Goal: Information Seeking & Learning: Learn about a topic

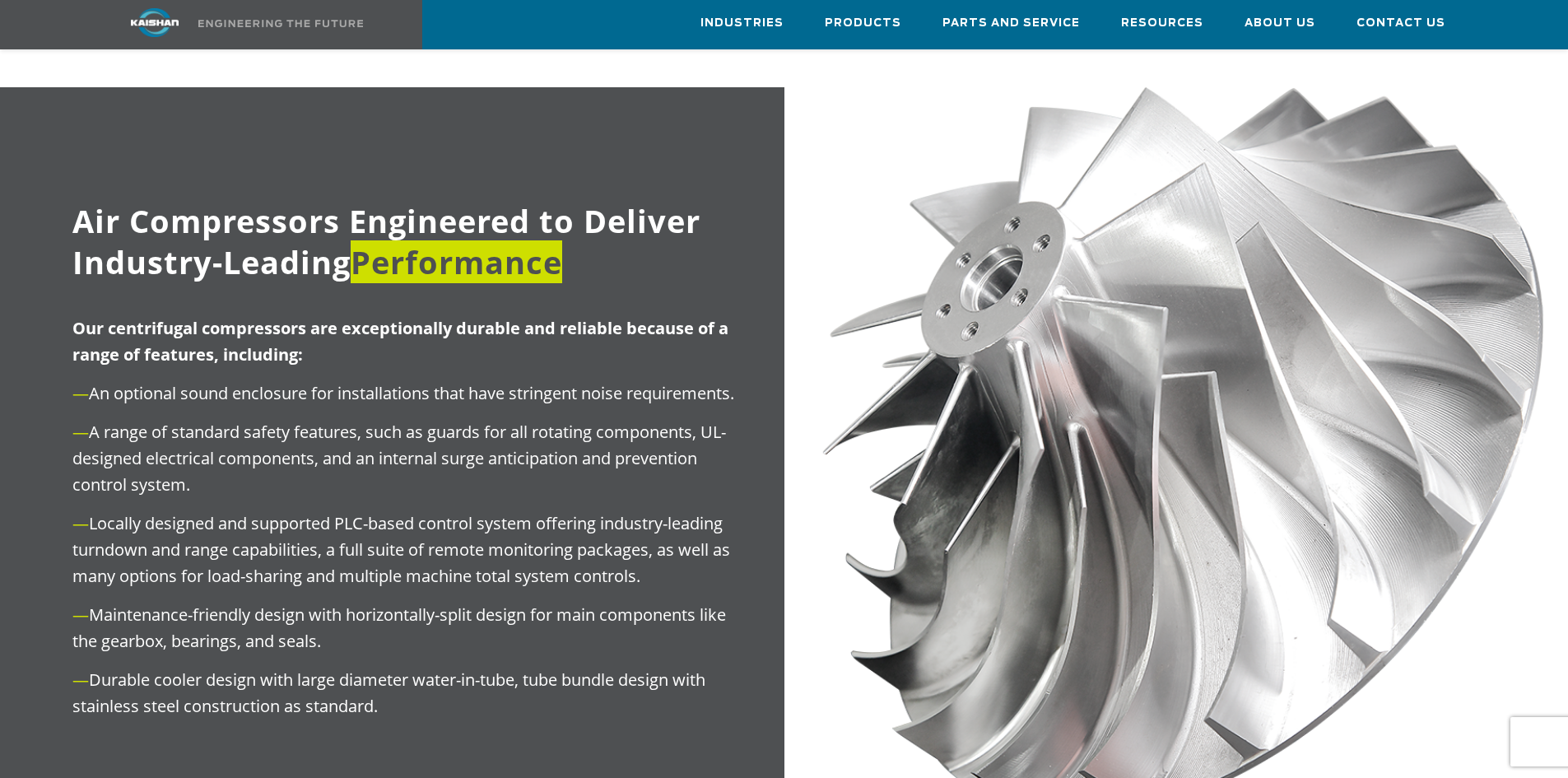
scroll to position [1235, 0]
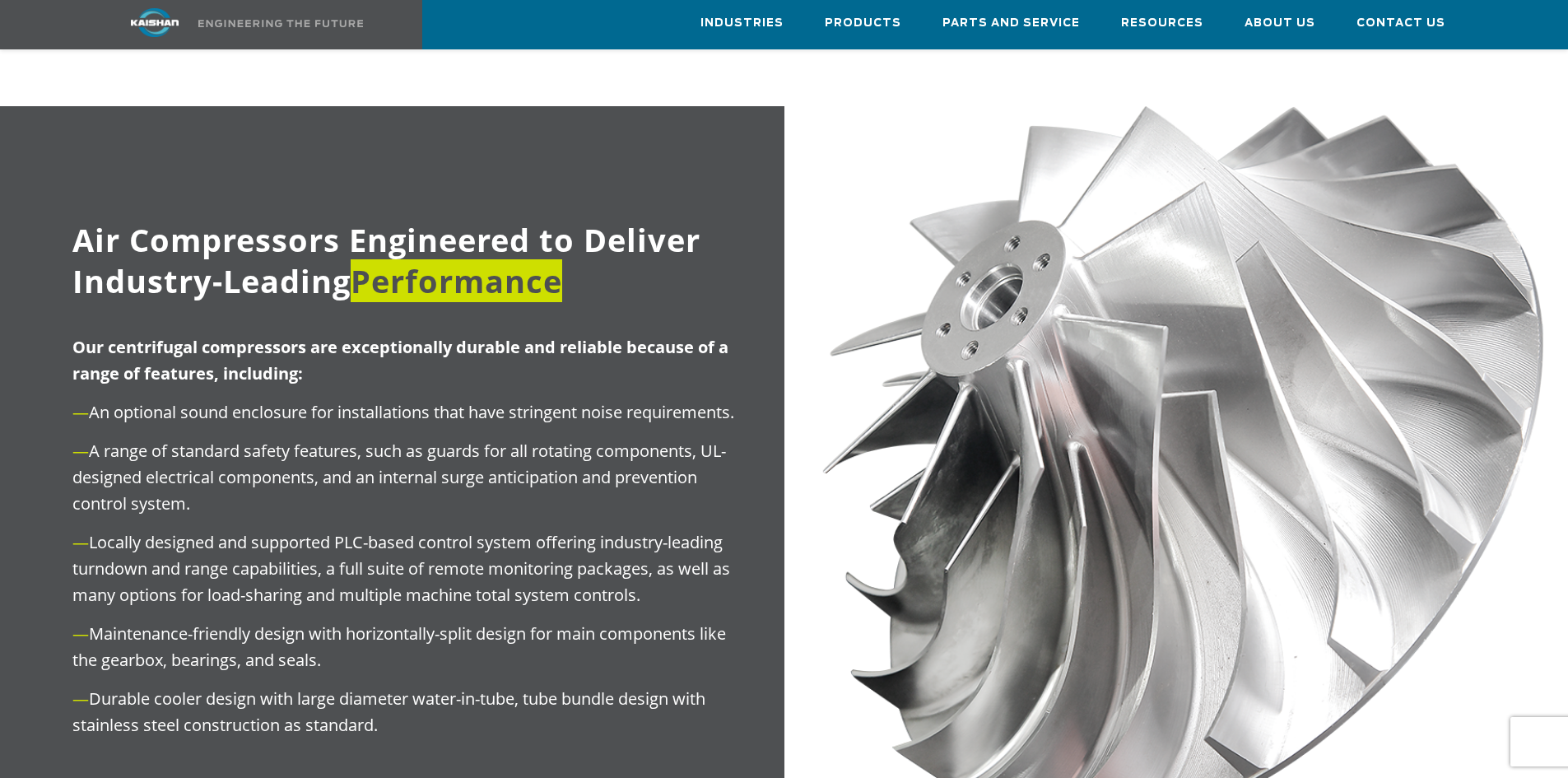
drag, startPoint x: 0, startPoint y: 0, endPoint x: 629, endPoint y: 325, distance: 708.0
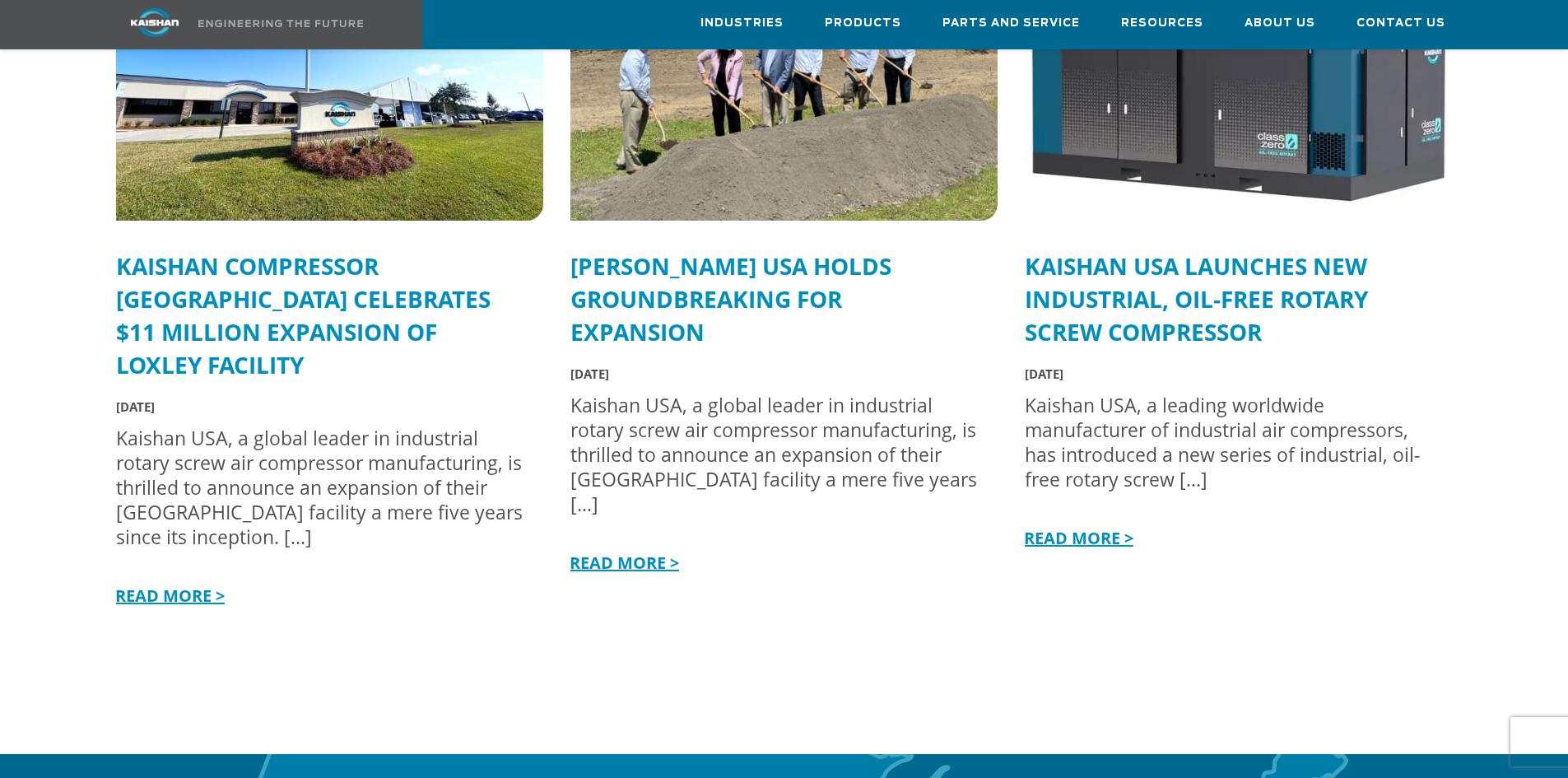
scroll to position [4278, 0]
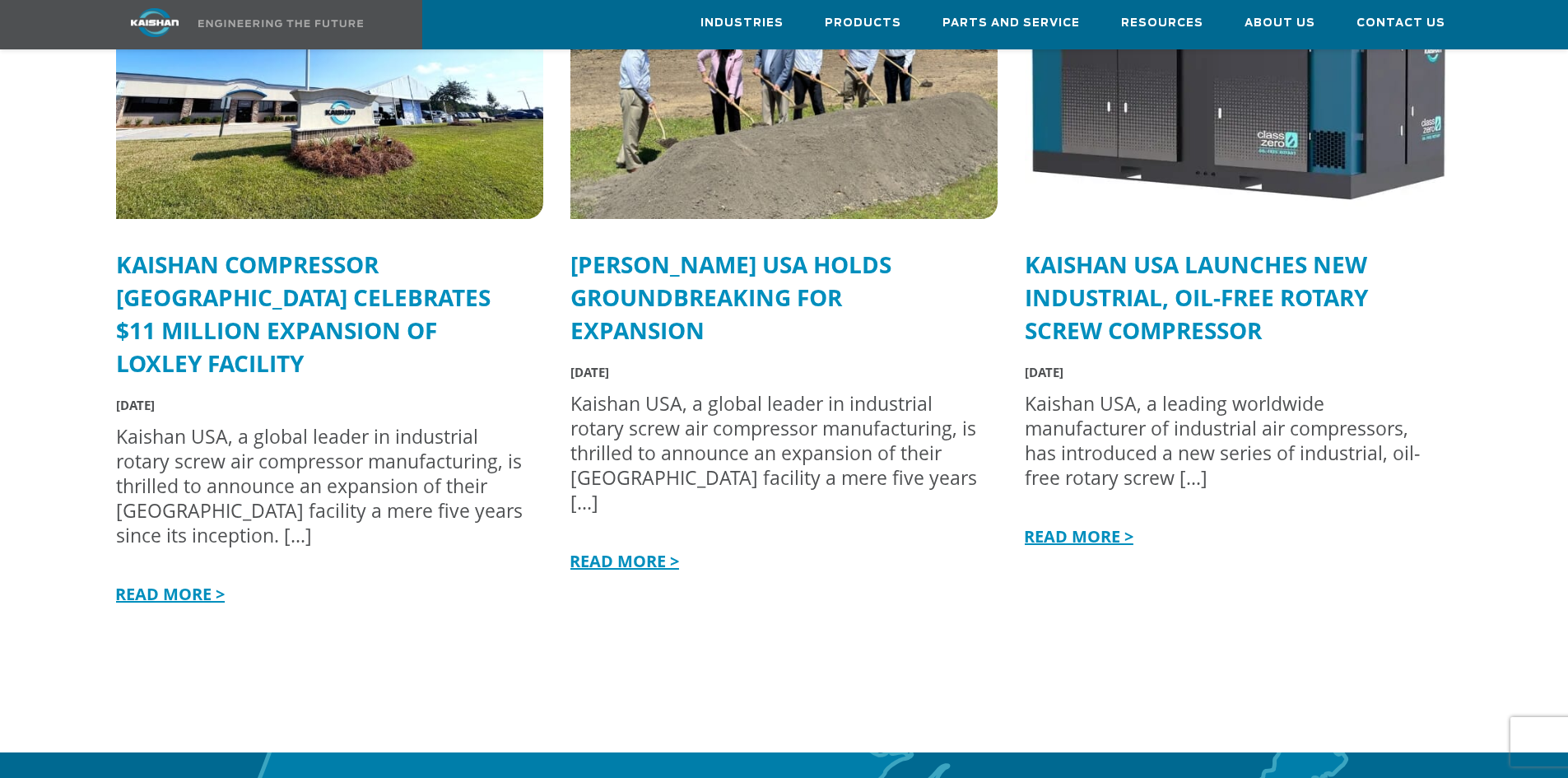
click at [360, 275] on link "Kaishan Compressor [GEOGRAPHIC_DATA] Celebrates $11 Million Expansion of Loxley…" at bounding box center [303, 314] width 375 height 130
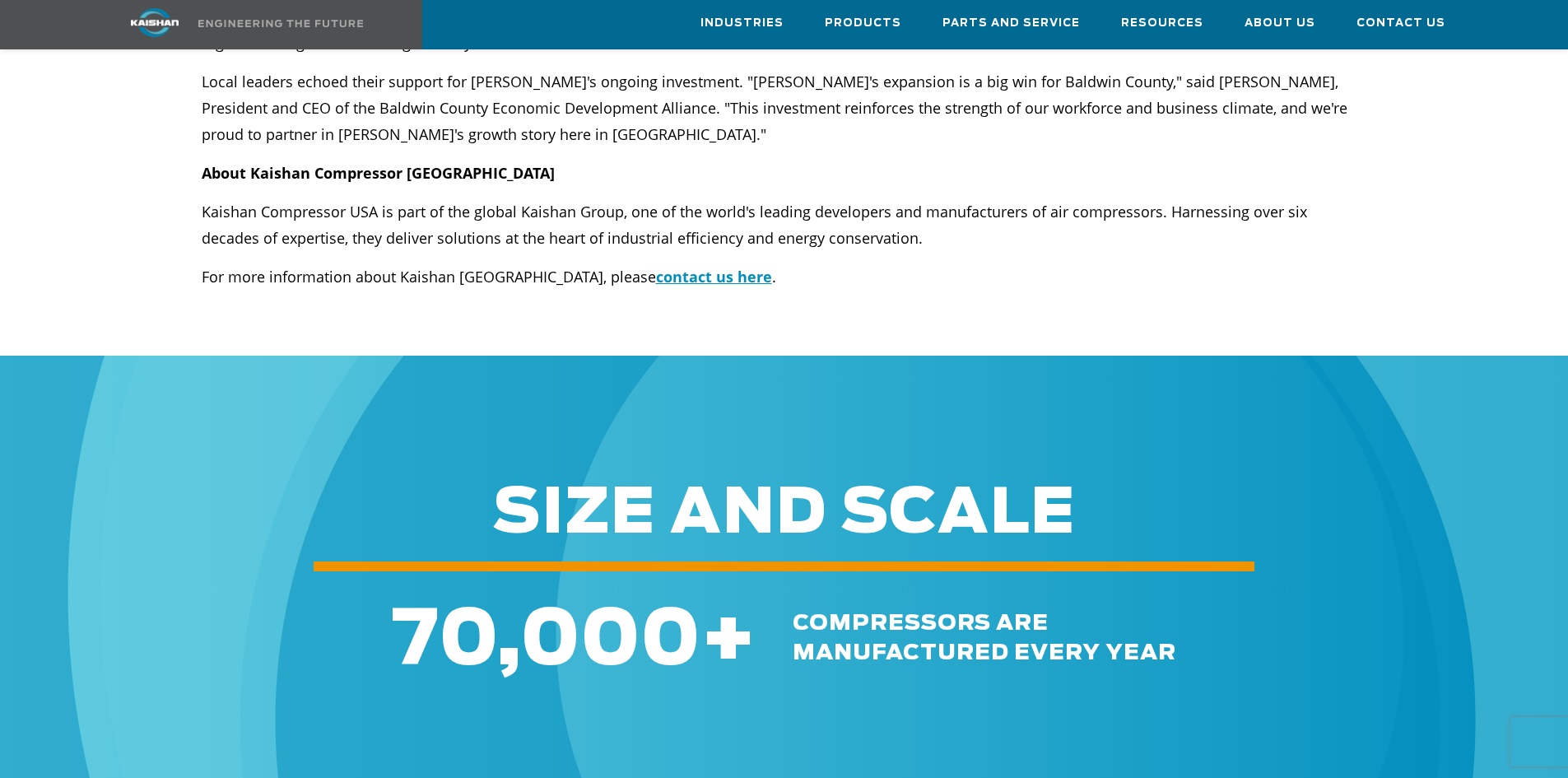
scroll to position [412, 0]
